Goal: Find specific page/section: Find specific page/section

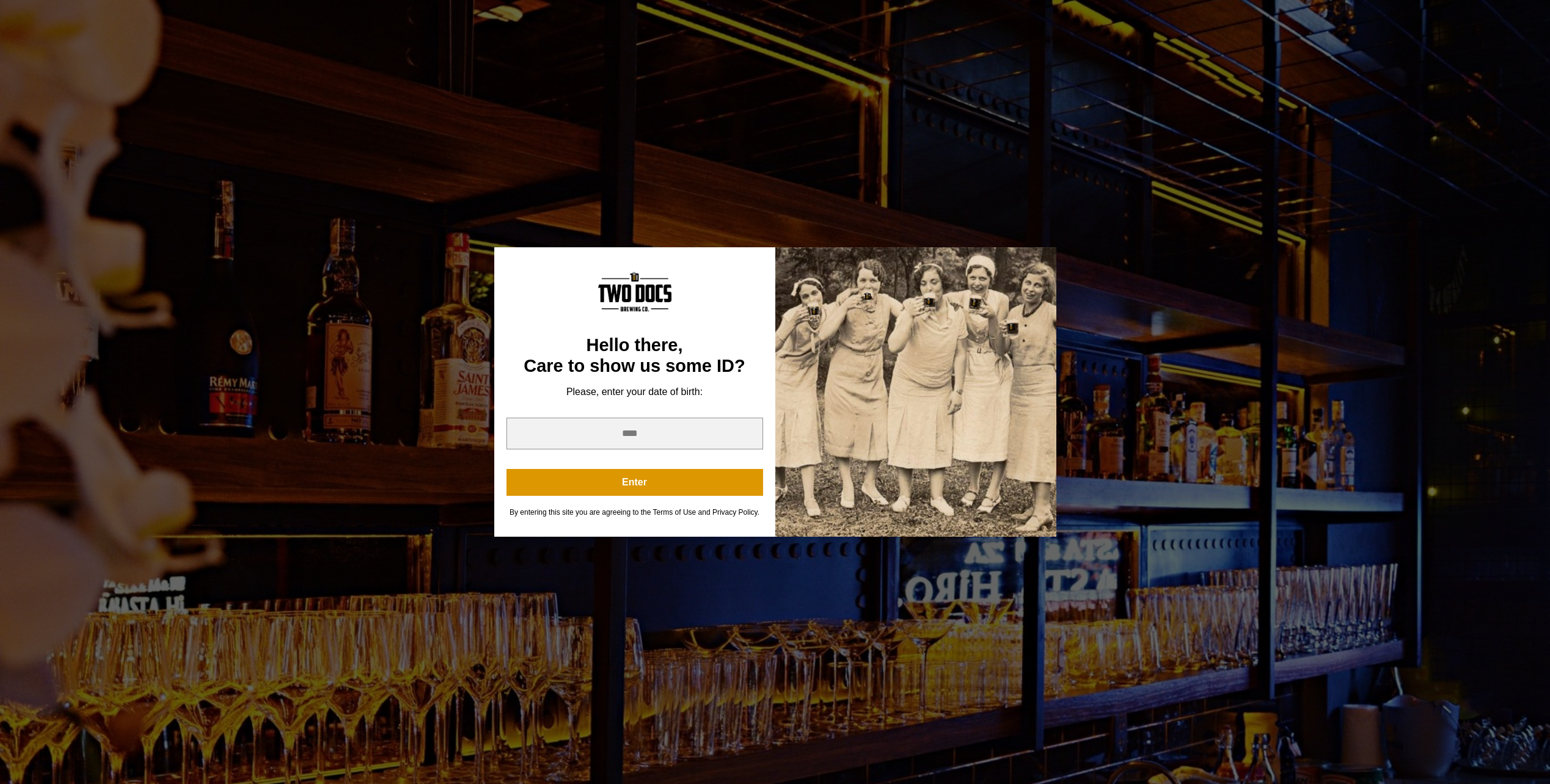
scroll to position [2260, 0]
click at [606, 445] on input "year" at bounding box center [635, 434] width 256 height 32
type input "****"
click at [594, 476] on button "Enter" at bounding box center [635, 482] width 256 height 27
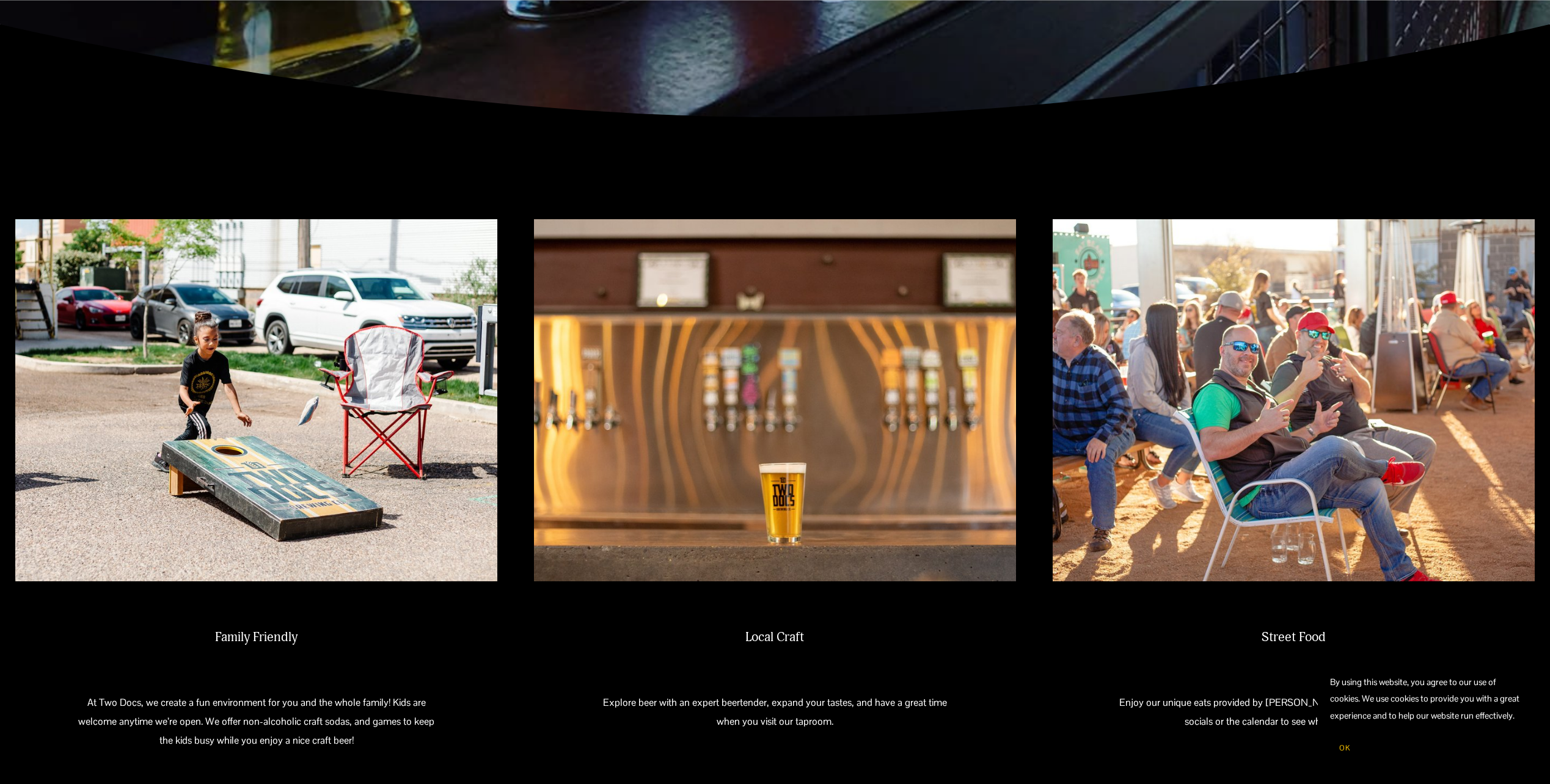
scroll to position [644, 0]
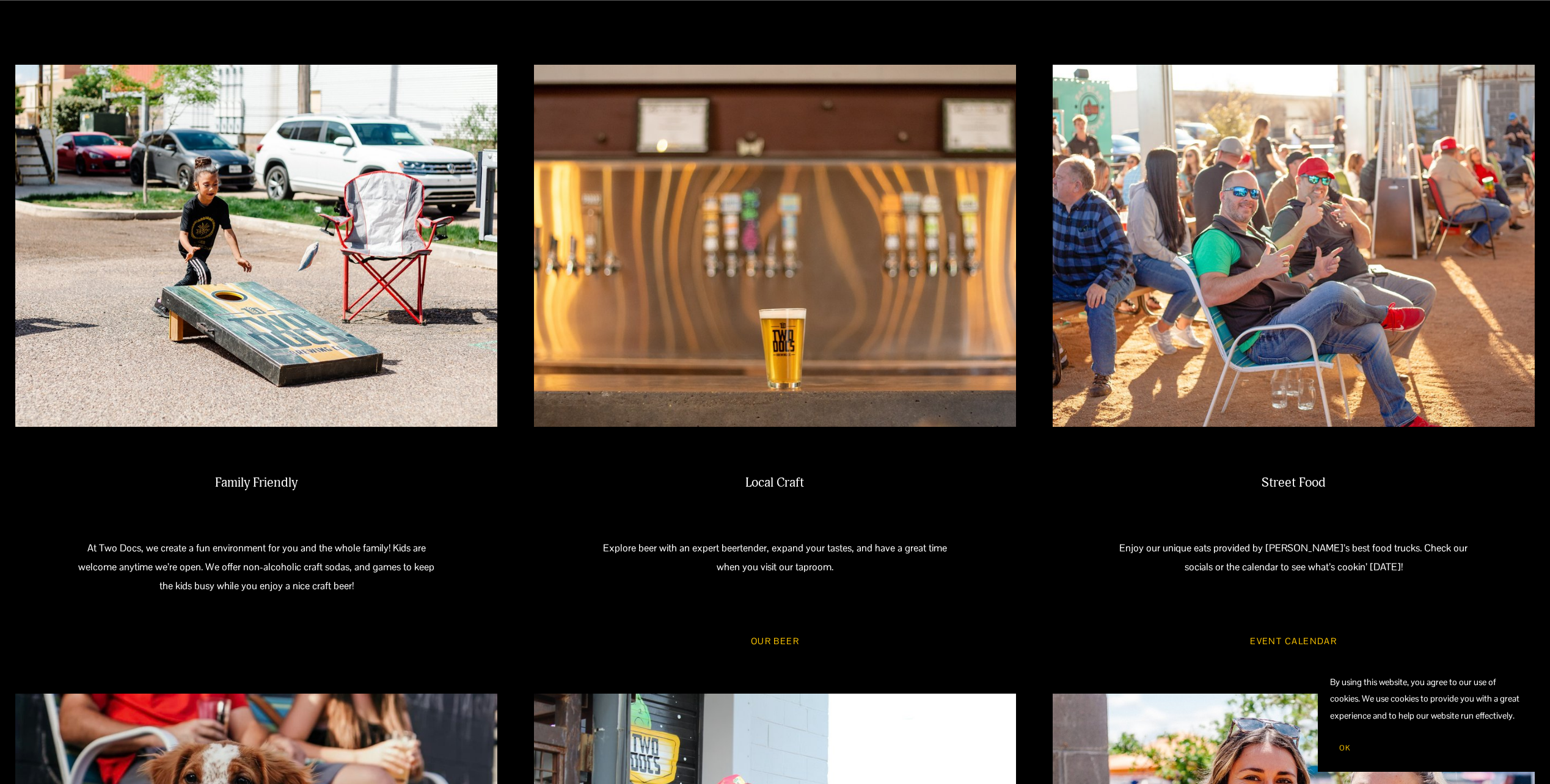
click at [1284, 636] on link "Event Calendar" at bounding box center [1293, 642] width 122 height 32
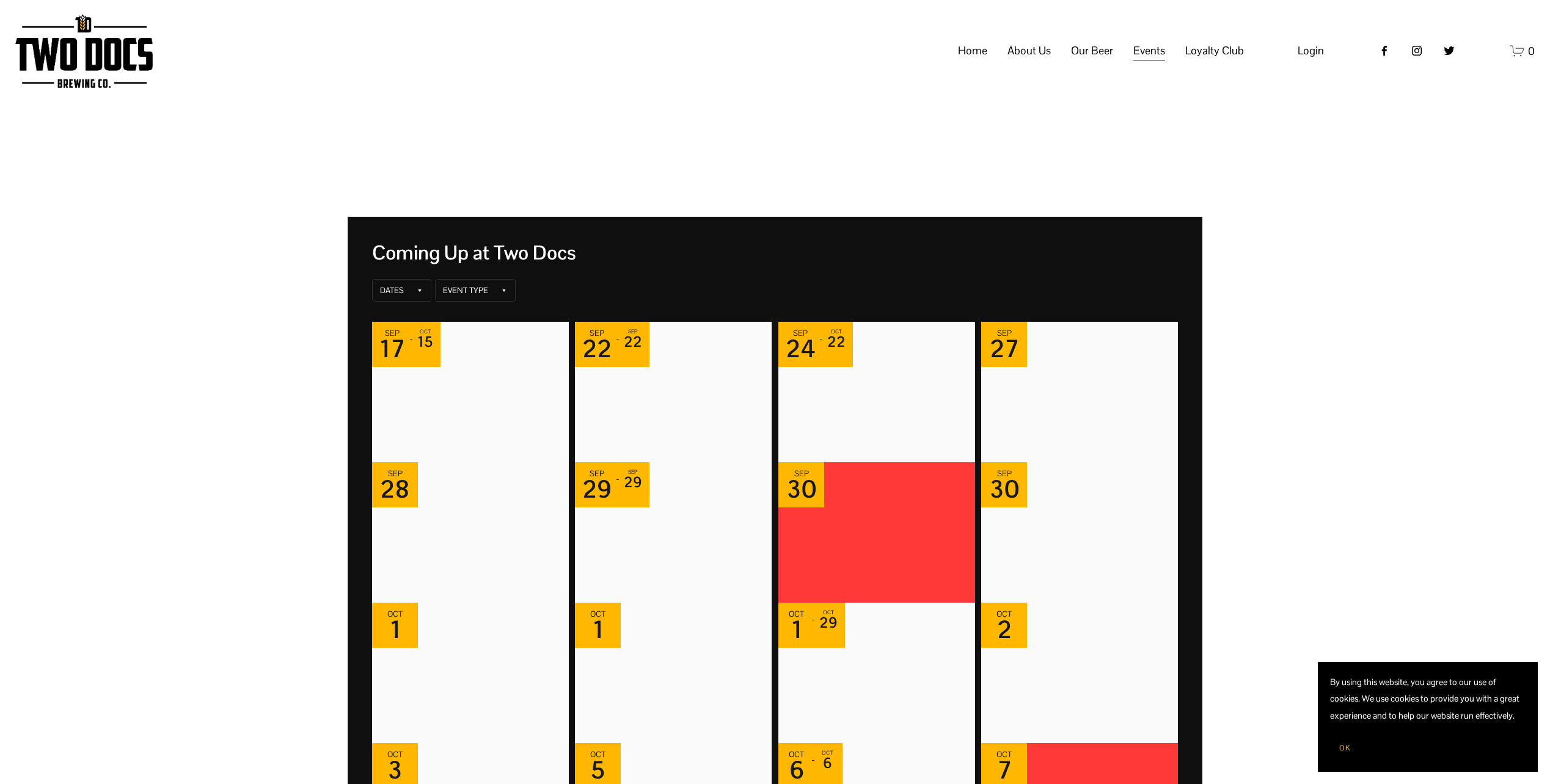
scroll to position [61, 0]
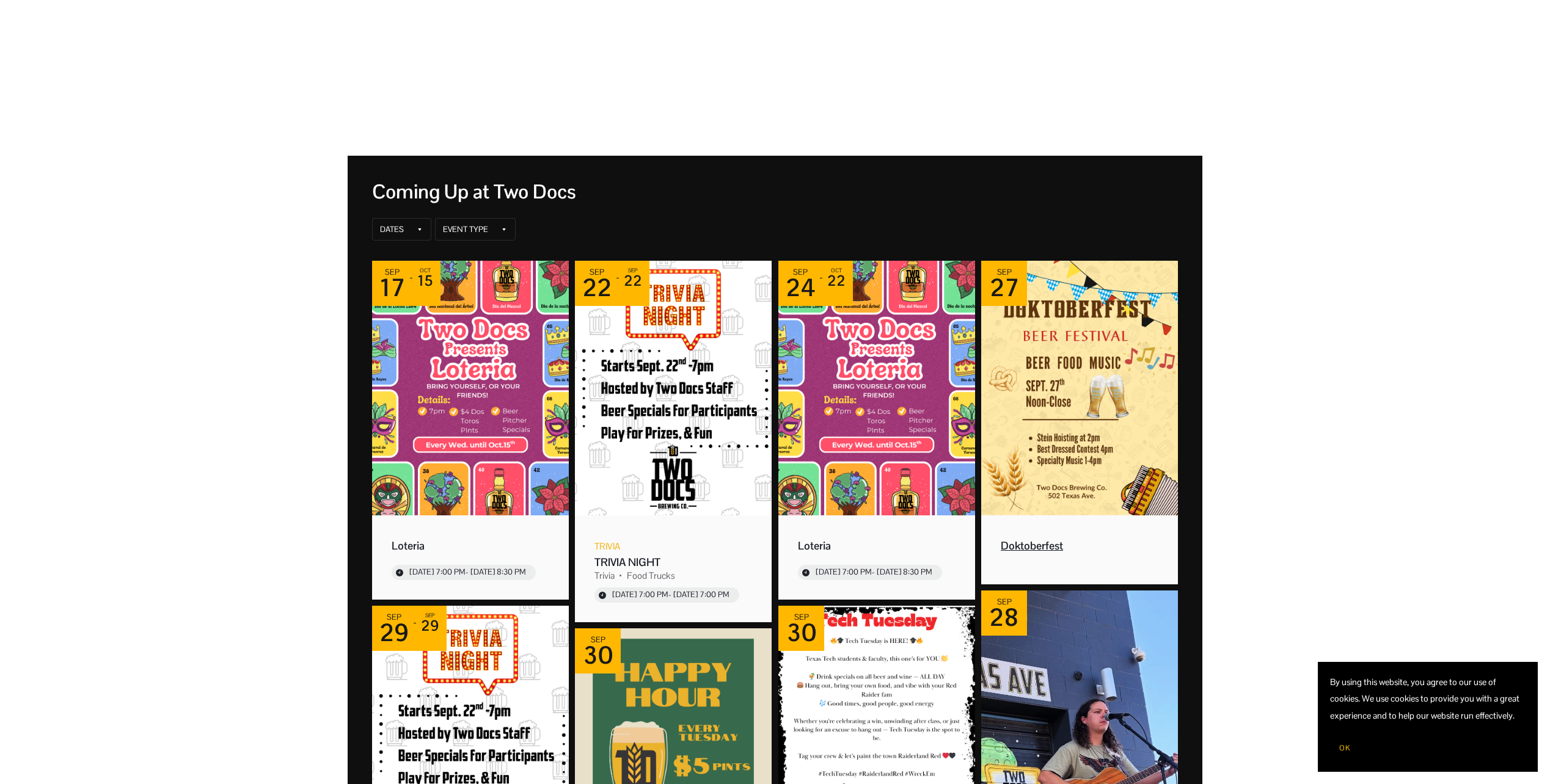
click at [1092, 468] on img "Event: Doktoberfest" at bounding box center [1080, 387] width 197 height 254
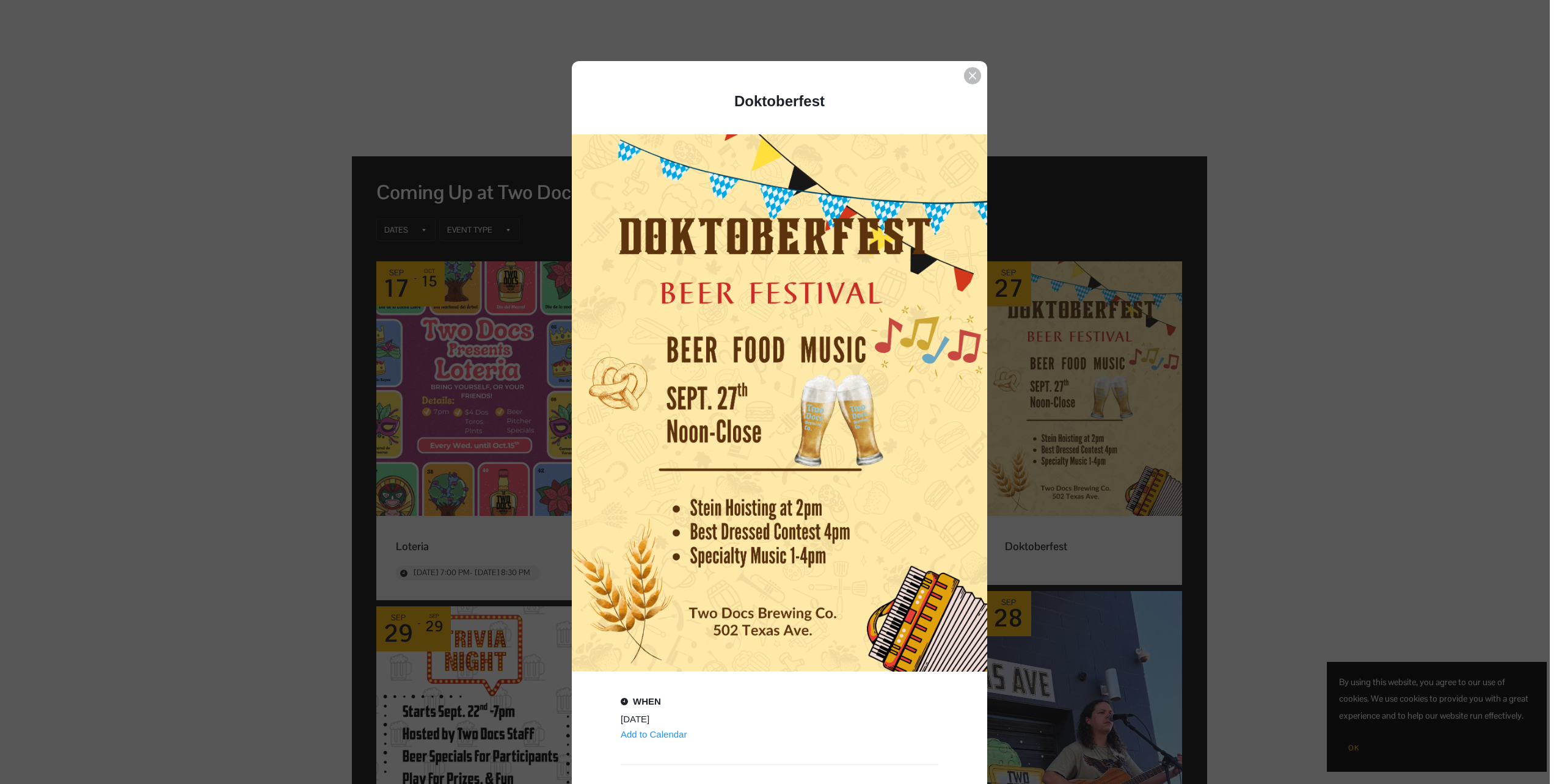
click at [172, 243] on div "Event details popup" at bounding box center [775, 392] width 1550 height 784
